Goal: Check status

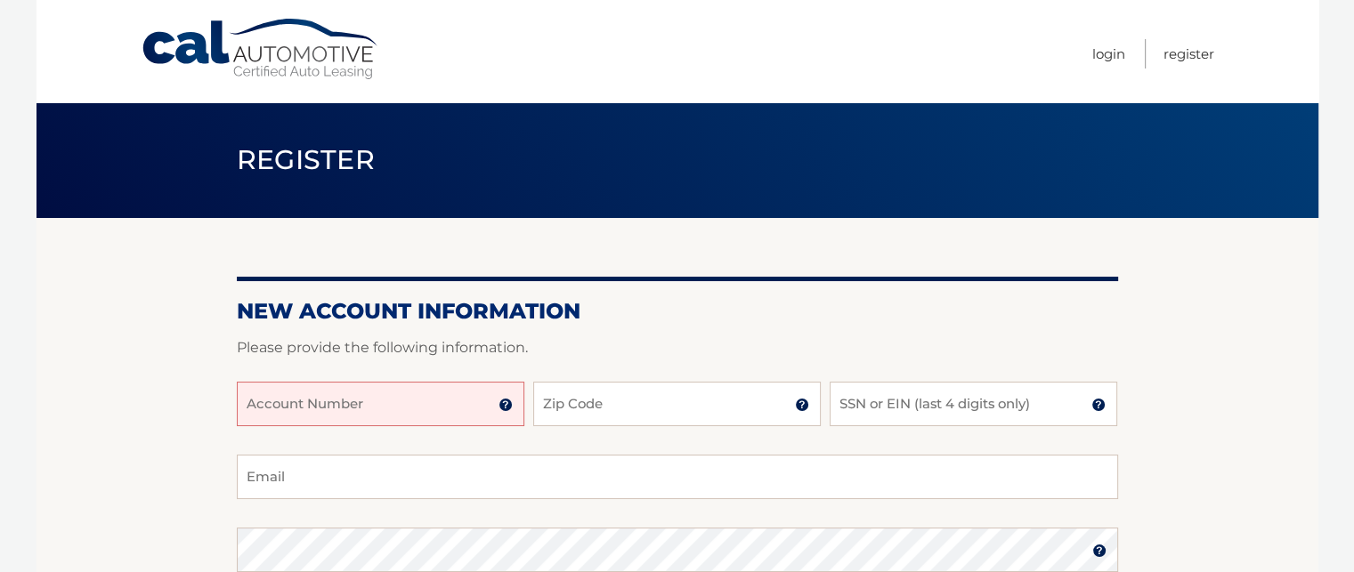
click at [396, 404] on input "Account Number" at bounding box center [381, 404] width 288 height 45
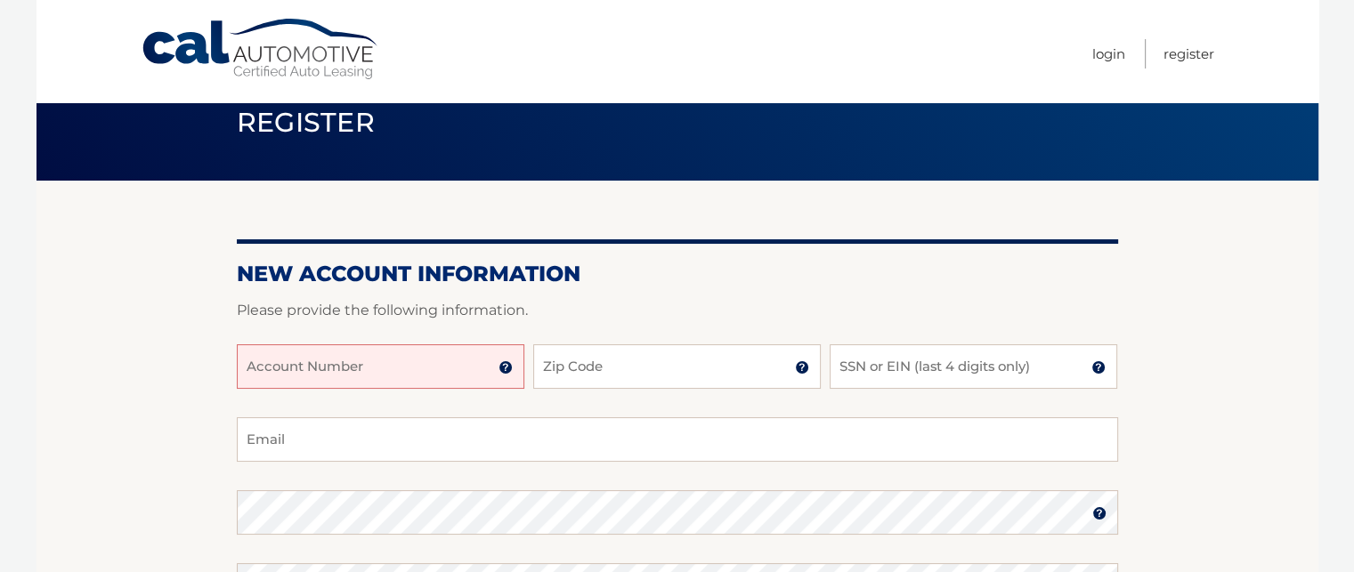
scroll to position [71, 0]
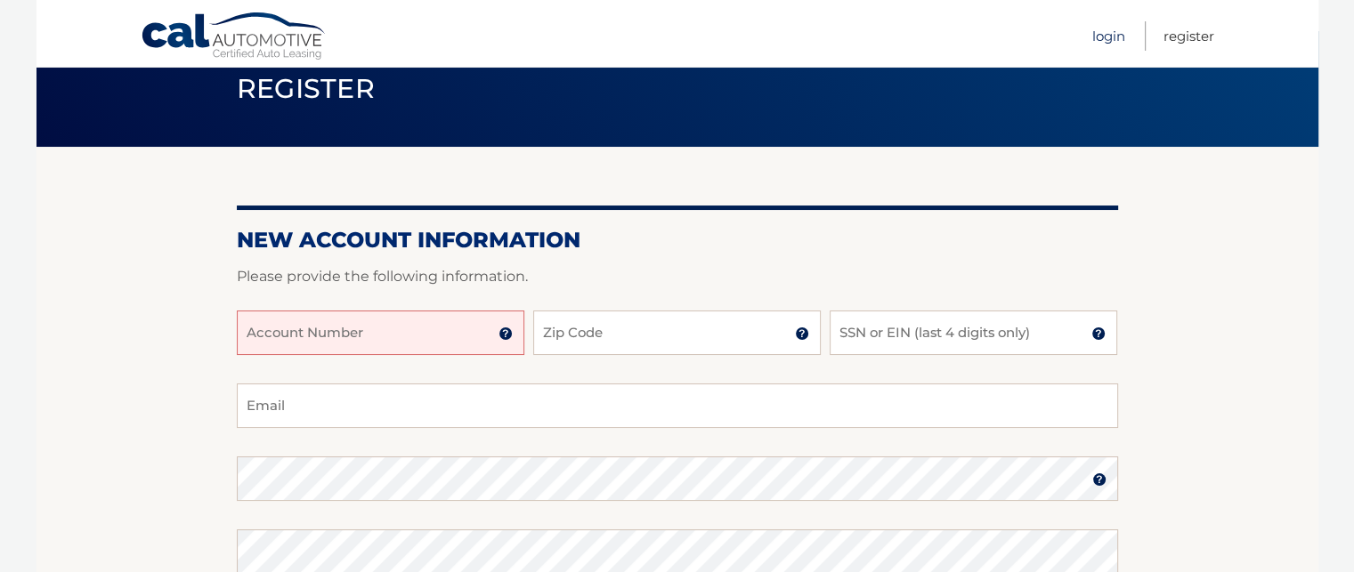
click at [1103, 33] on link "Login" at bounding box center [1108, 35] width 33 height 29
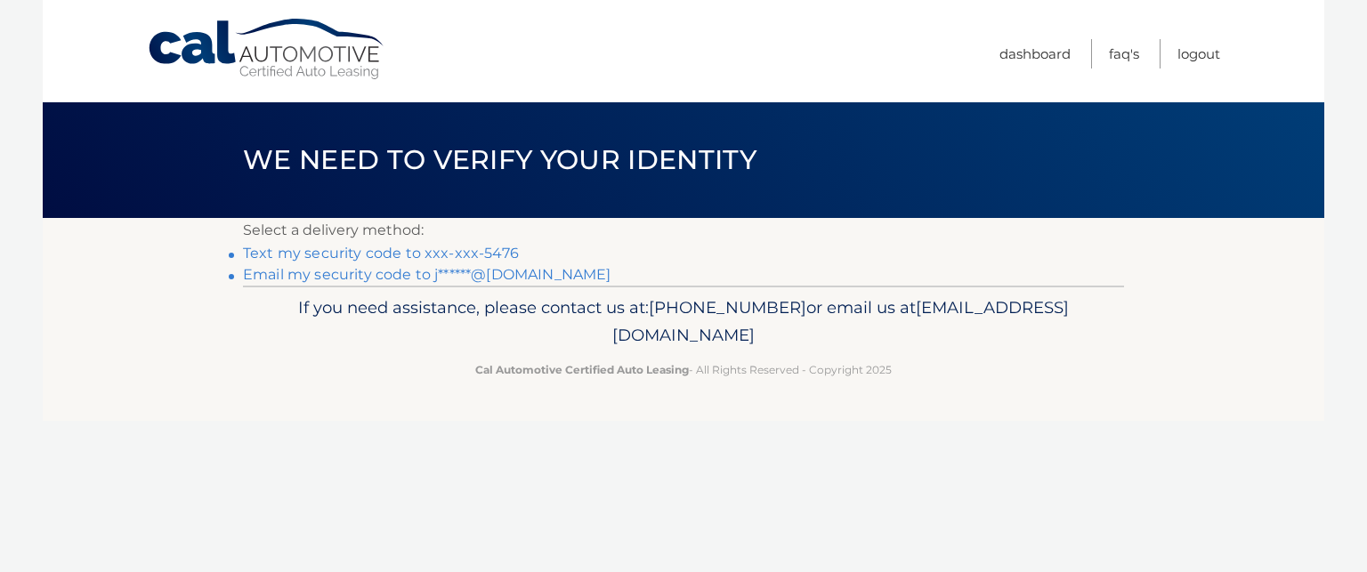
click at [271, 255] on link "Text my security code to xxx-xxx-5476" at bounding box center [381, 253] width 276 height 17
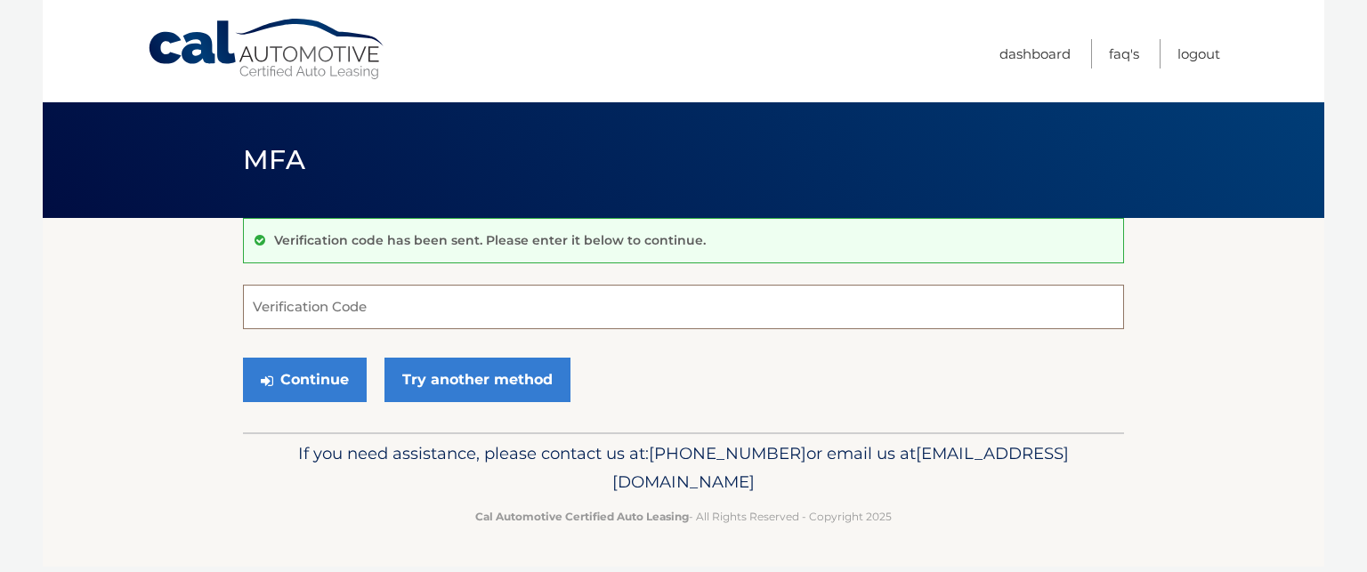
click at [281, 312] on input "Verification Code" at bounding box center [683, 307] width 881 height 45
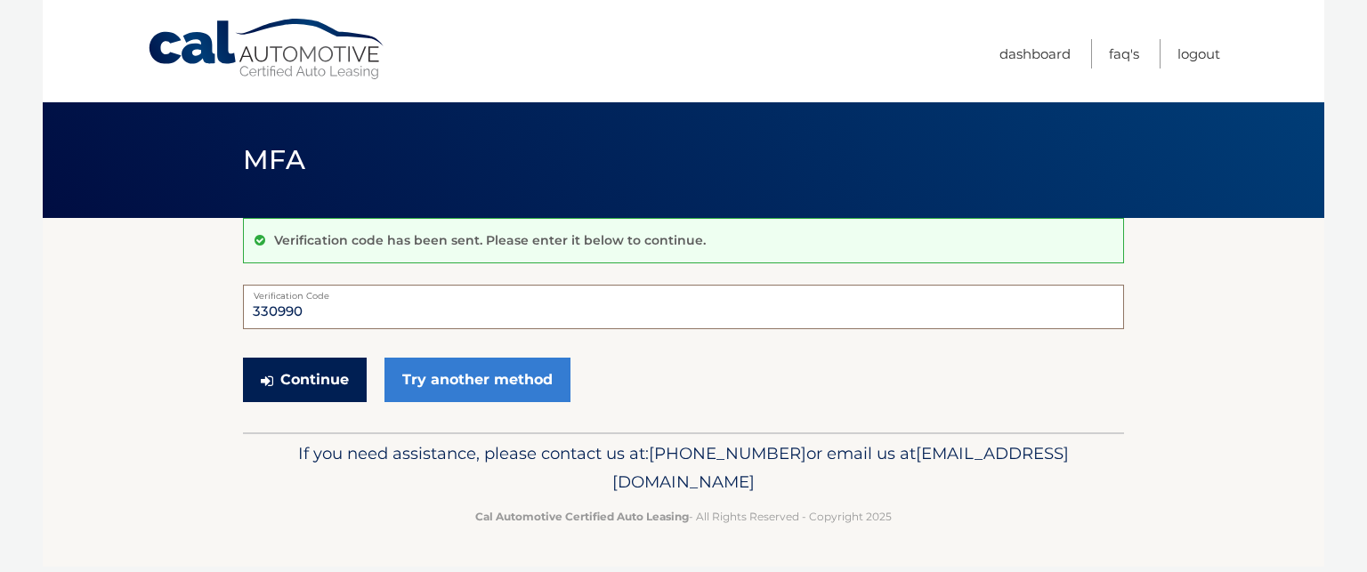
type input "330990"
click at [311, 377] on button "Continue" at bounding box center [305, 380] width 124 height 45
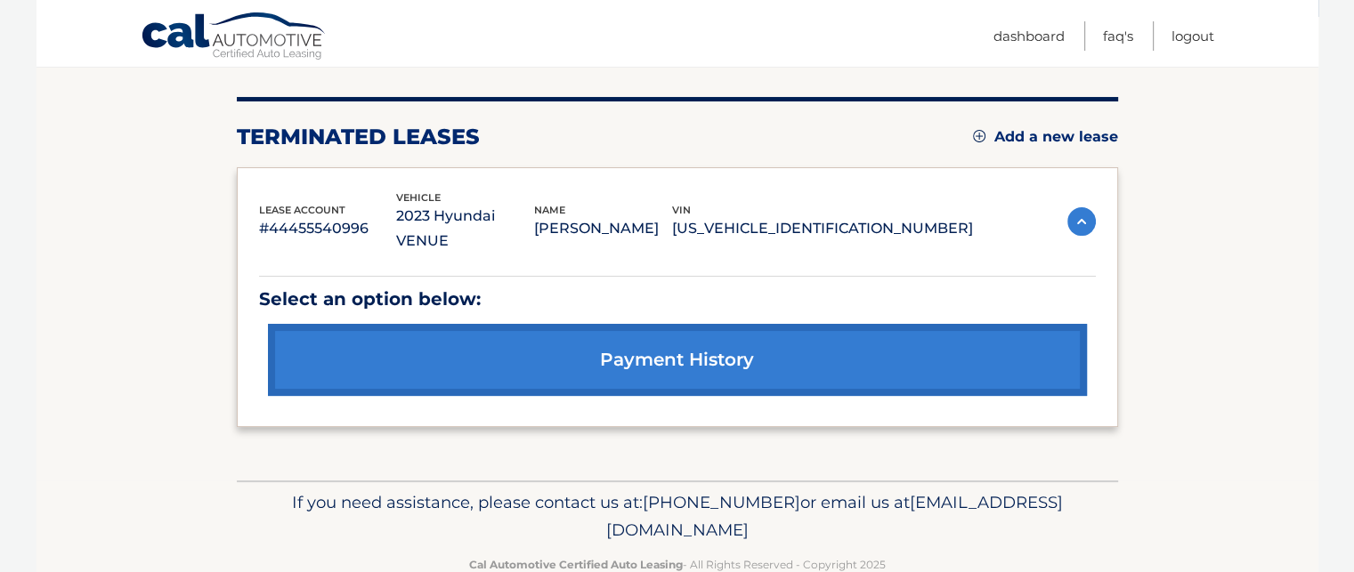
scroll to position [217, 0]
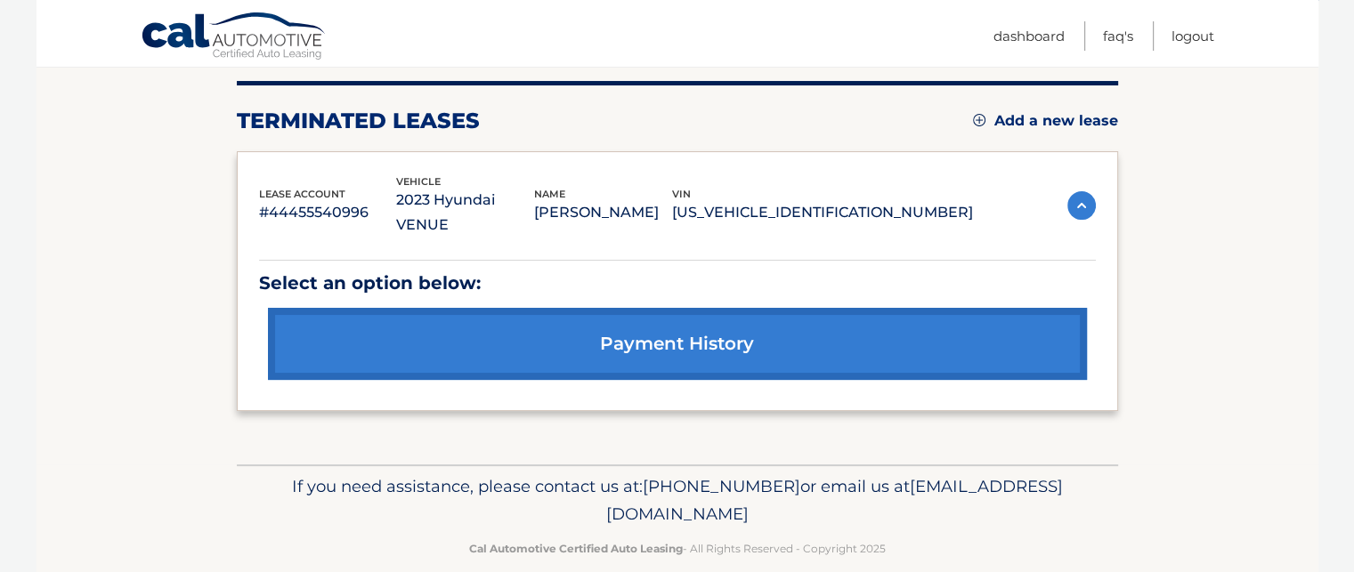
click at [680, 320] on link "payment history" at bounding box center [677, 344] width 819 height 72
click at [683, 313] on link "payment history" at bounding box center [677, 344] width 819 height 72
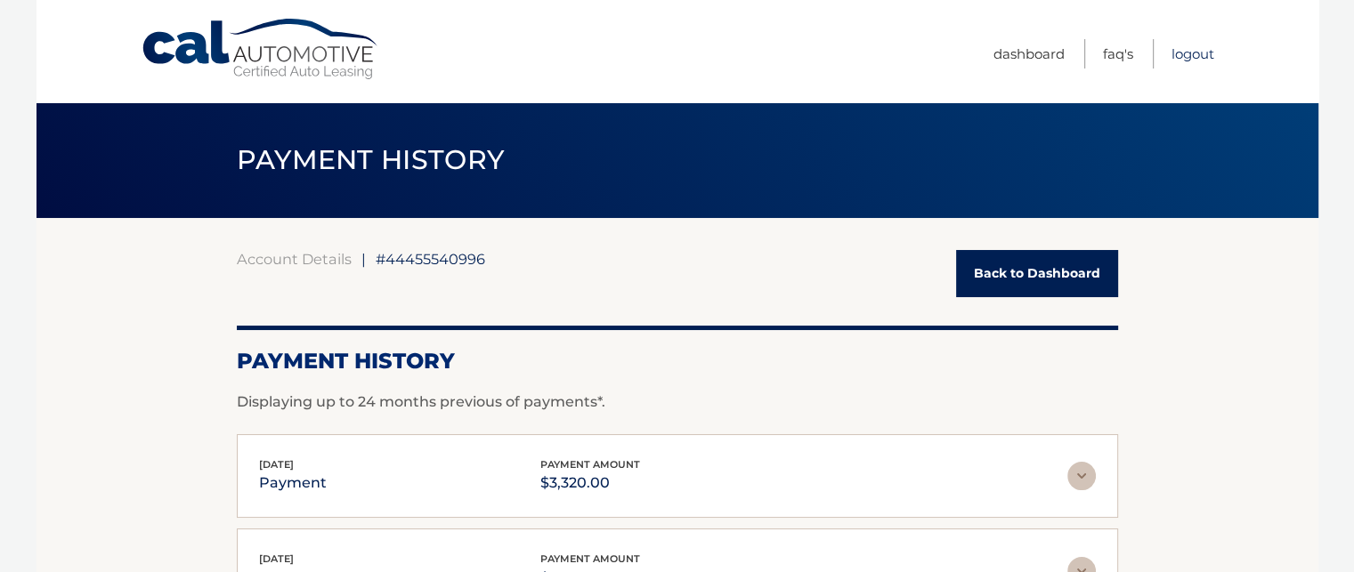
click at [1189, 55] on link "Logout" at bounding box center [1192, 53] width 43 height 29
